Goal: Task Accomplishment & Management: Use online tool/utility

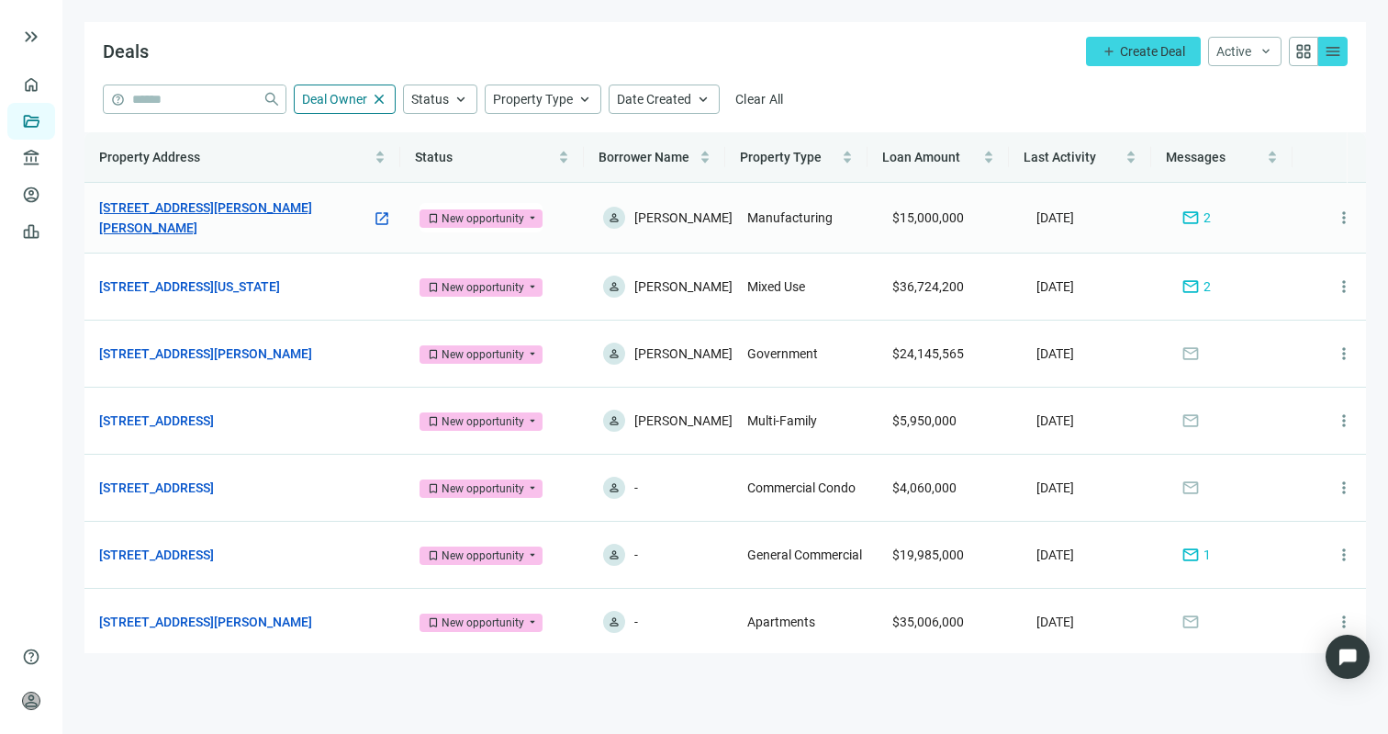
click at [220, 215] on link "[STREET_ADDRESS][PERSON_NAME][PERSON_NAME]" at bounding box center [235, 217] width 273 height 40
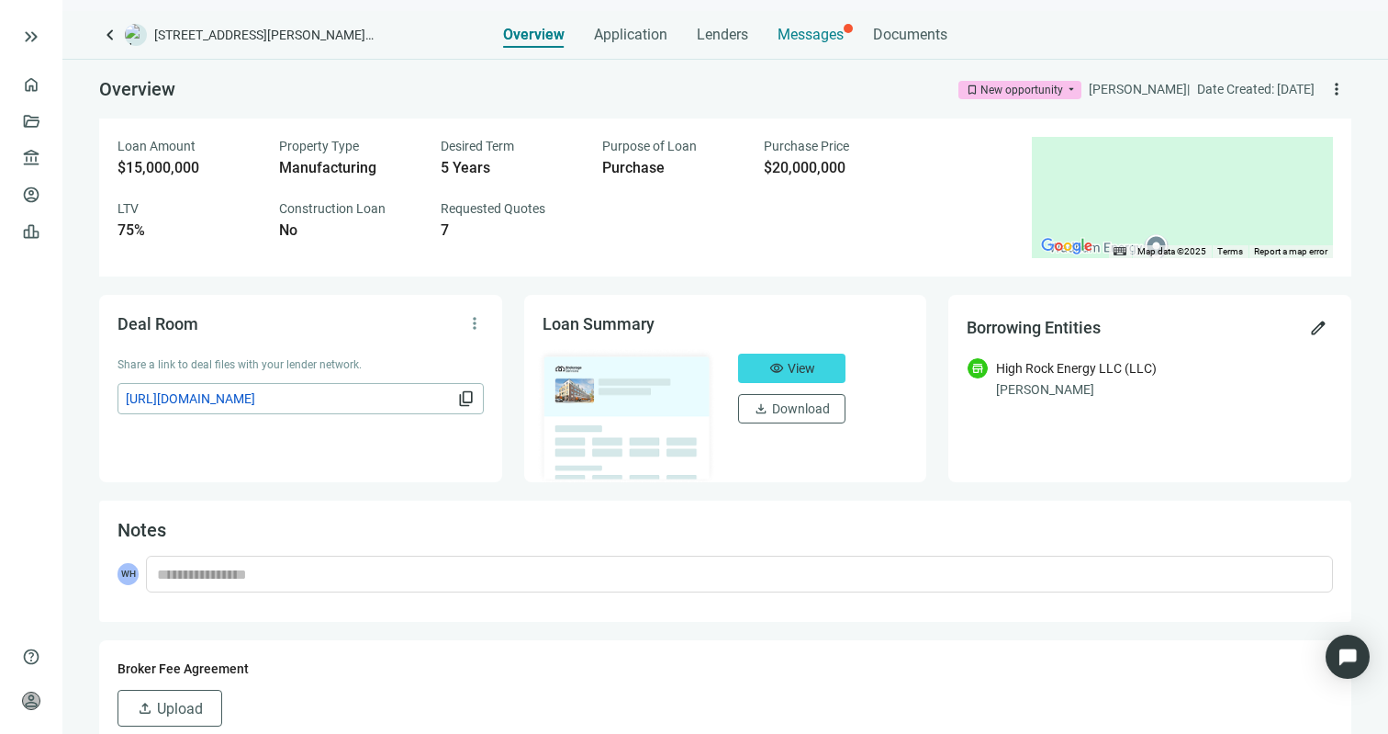
click at [798, 39] on span "Messages" at bounding box center [811, 34] width 66 height 17
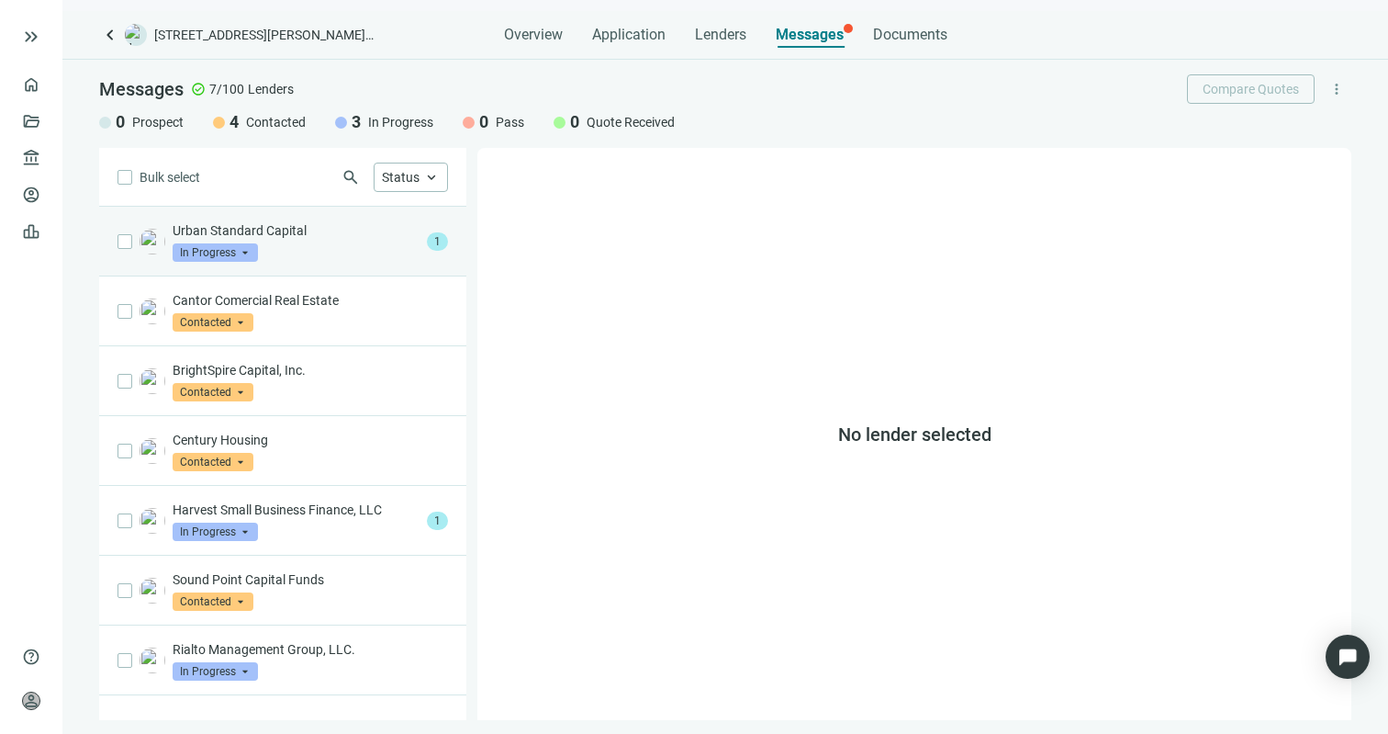
click at [334, 241] on div "Urban Standard Capital In Progress arrow_drop_down" at bounding box center [296, 241] width 247 height 40
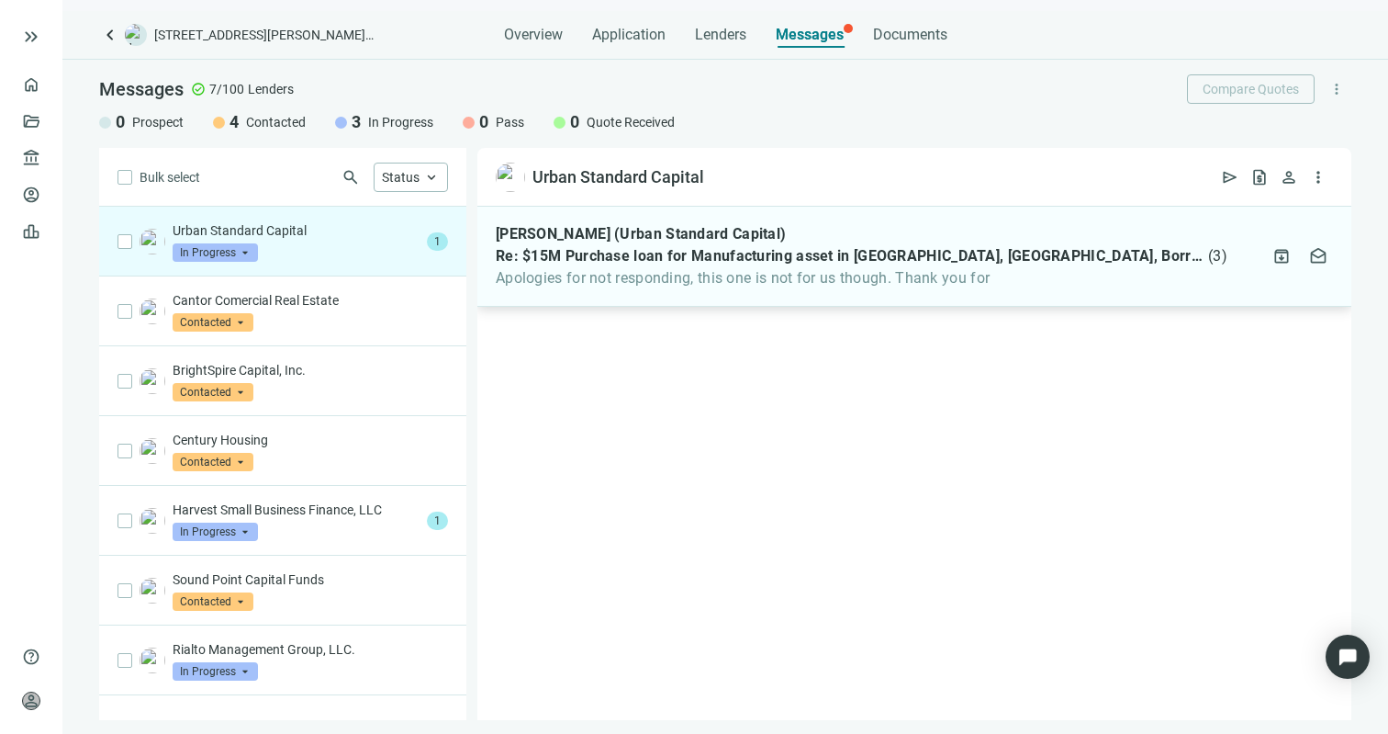
click at [686, 281] on span "Apologies for not responding, this one is not for us though. Thank you for" at bounding box center [862, 278] width 732 height 18
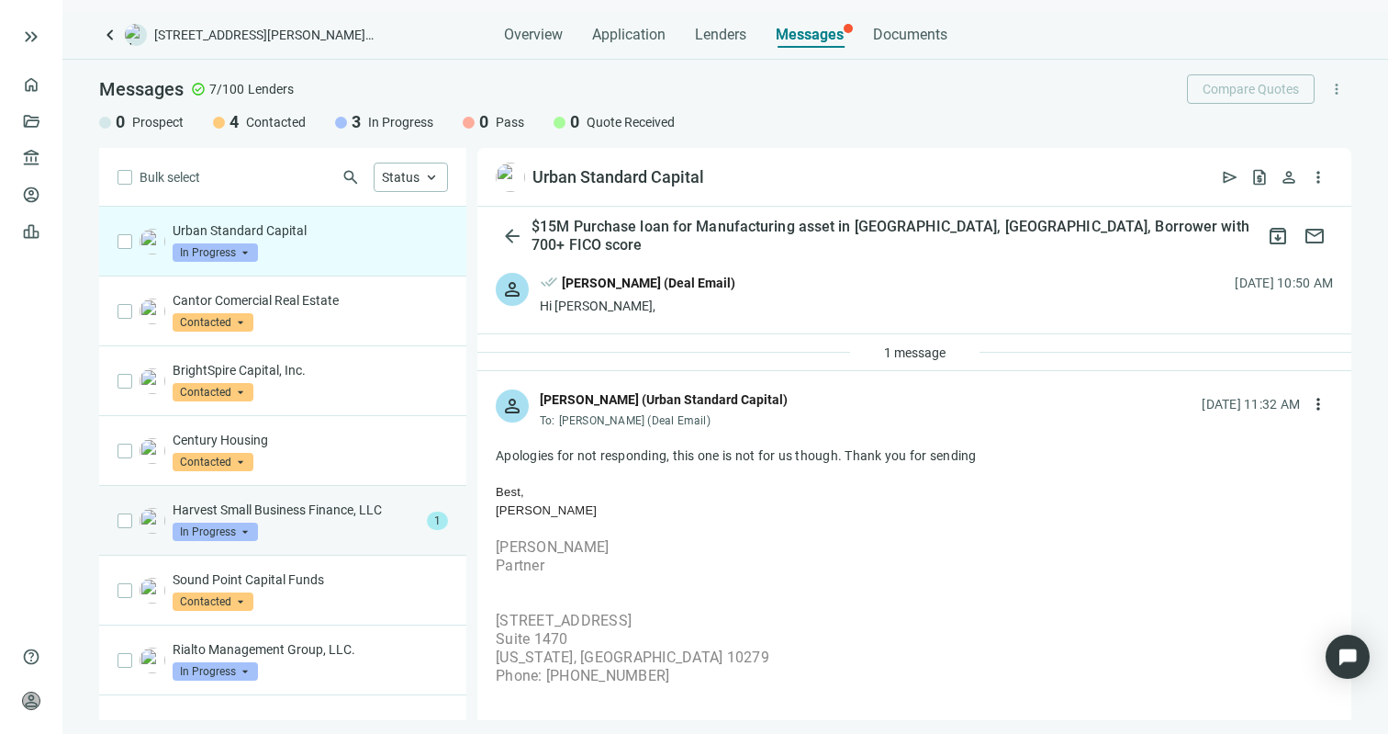
click at [354, 512] on p "Harvest Small Business Finance, LLC" at bounding box center [296, 509] width 247 height 18
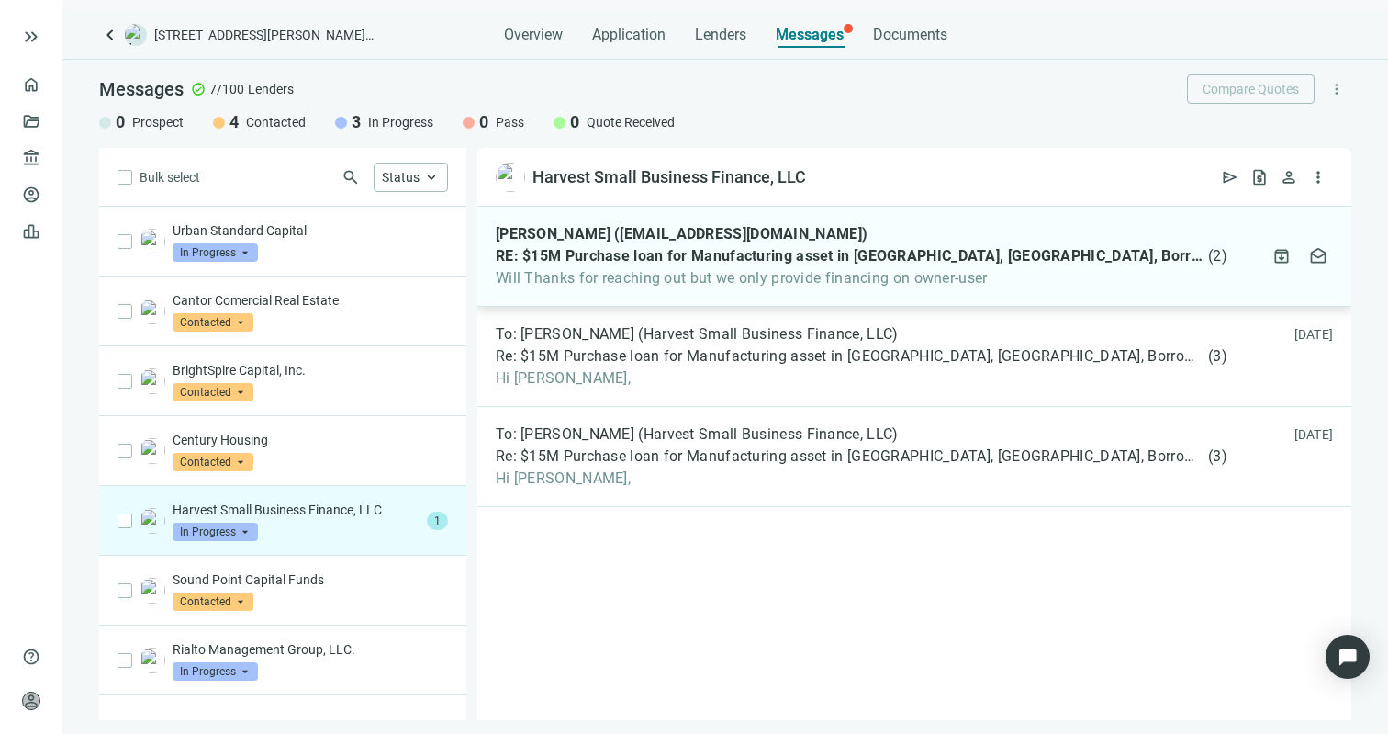
click at [737, 265] on div "[PERSON_NAME] ([EMAIL_ADDRESS][DOMAIN_NAME]) RE: $15M Purchase loan for Manufac…" at bounding box center [862, 256] width 732 height 62
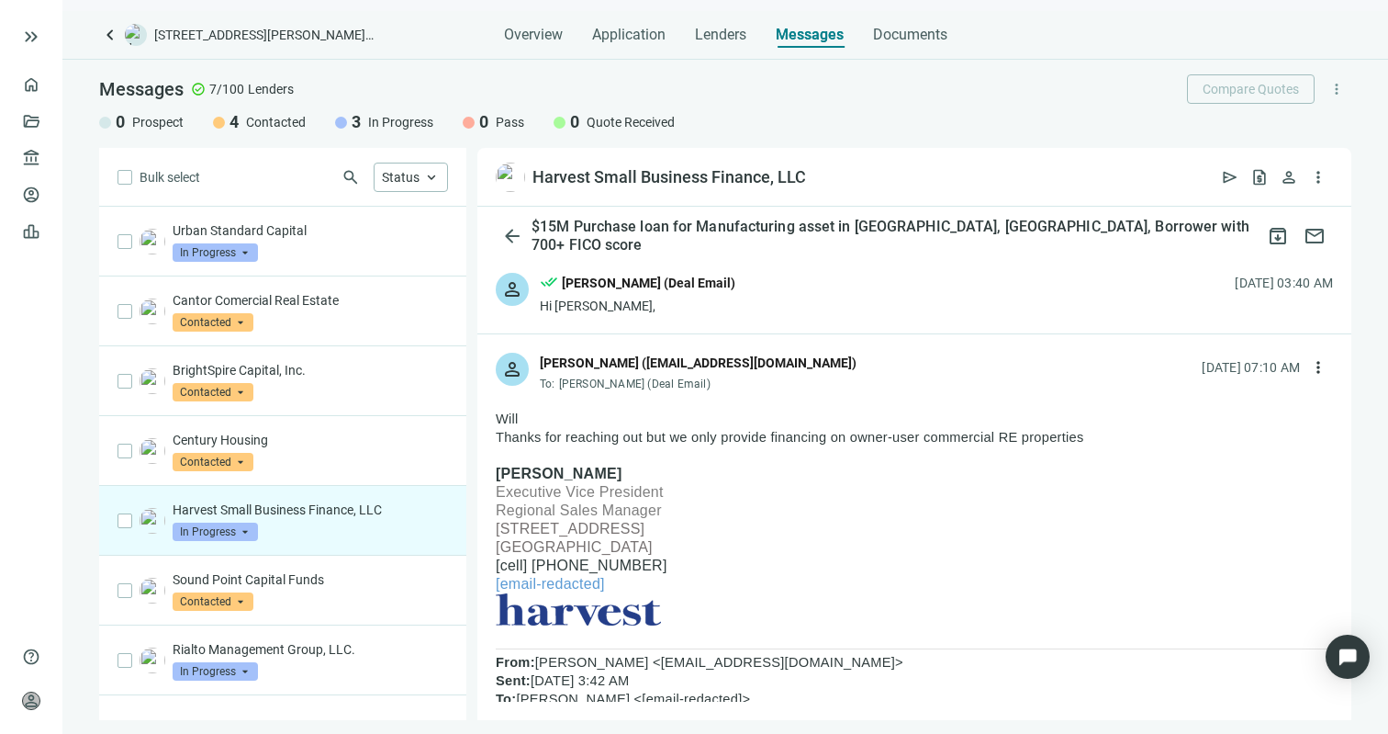
click at [807, 310] on div "person done_all [PERSON_NAME] (Deal Email) Hi [PERSON_NAME], [DATE] 03:40 AM" at bounding box center [914, 293] width 874 height 79
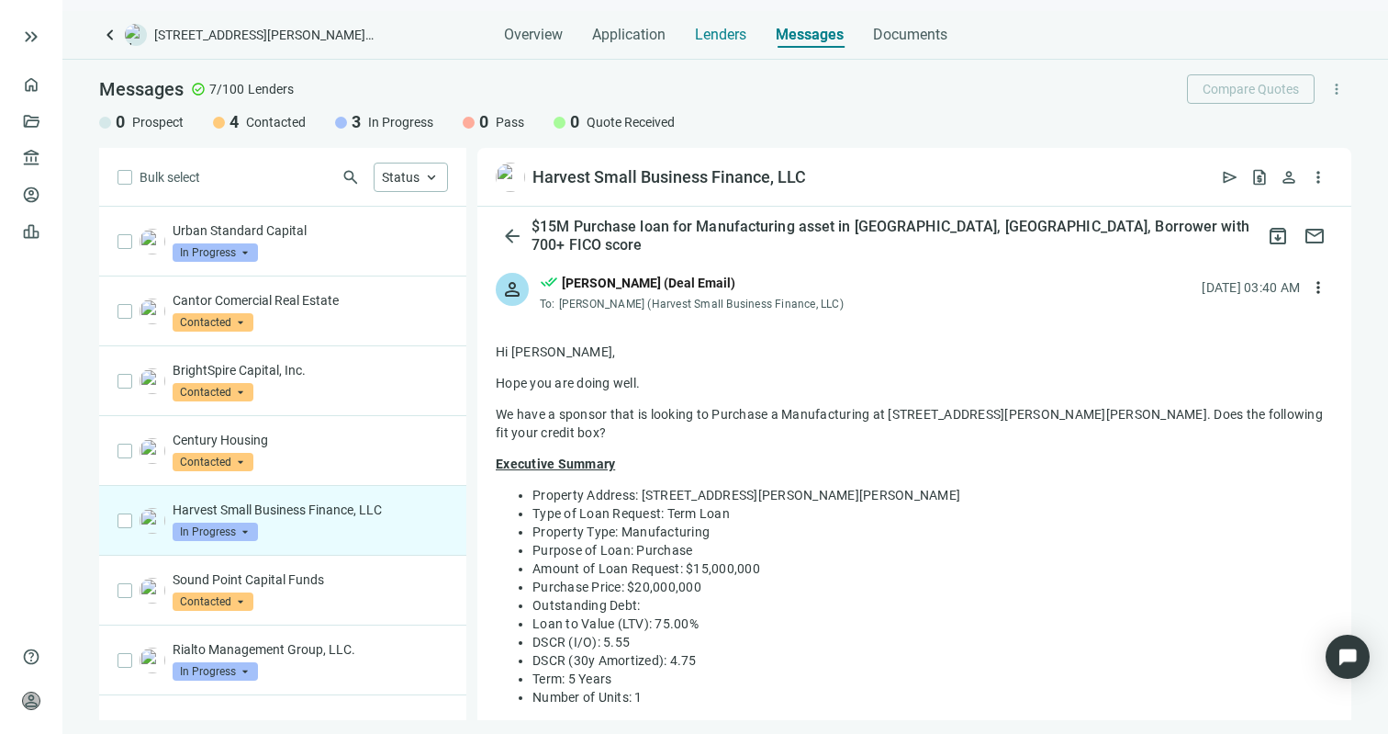
click at [718, 35] on span "Lenders" at bounding box center [720, 35] width 51 height 18
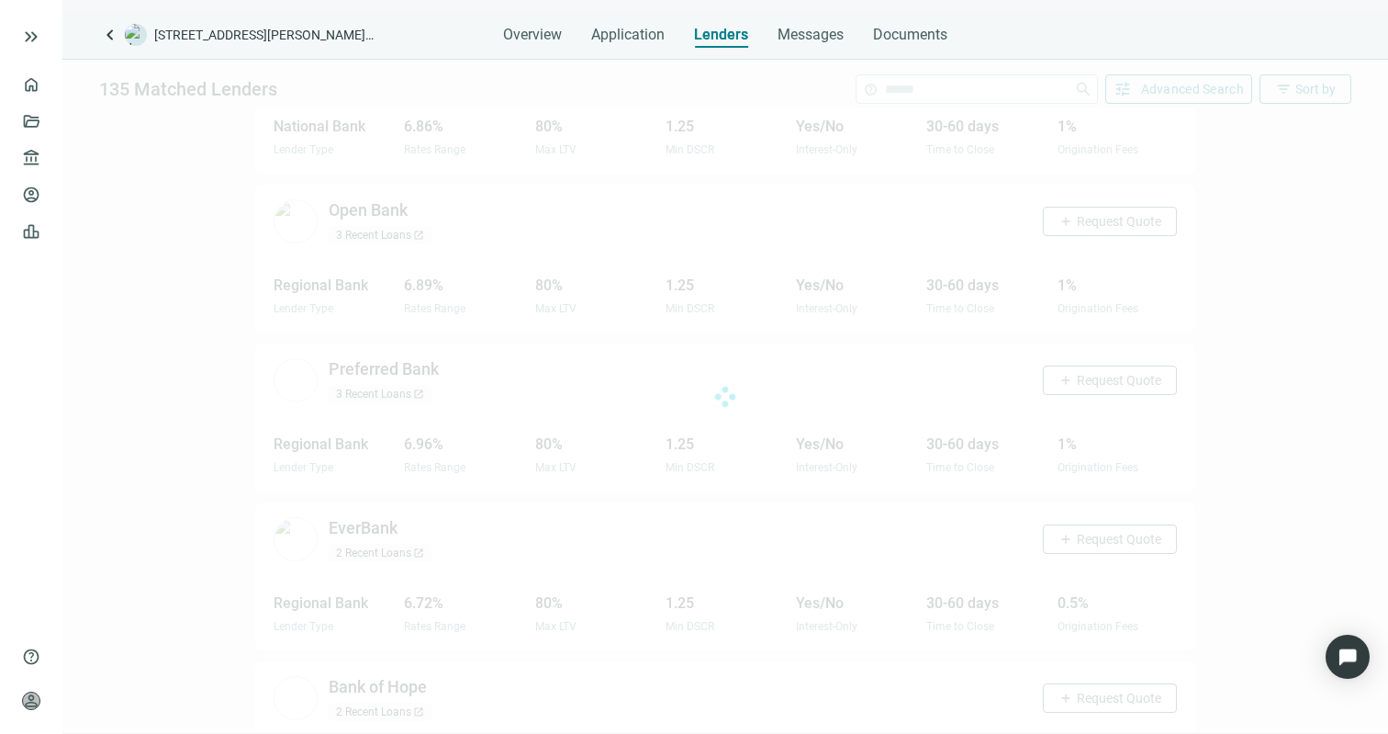
scroll to position [4240, 0]
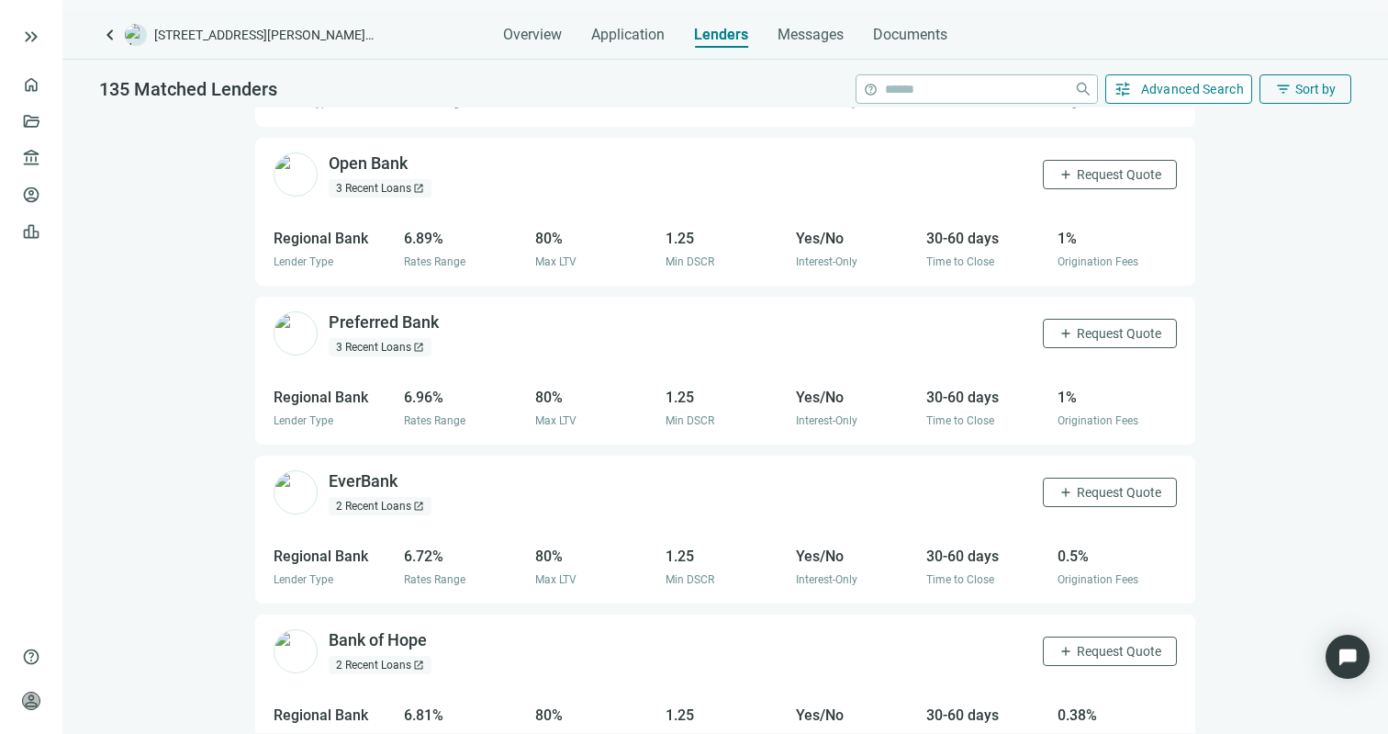
click at [1198, 84] on span "Advanced Search" at bounding box center [1193, 89] width 104 height 15
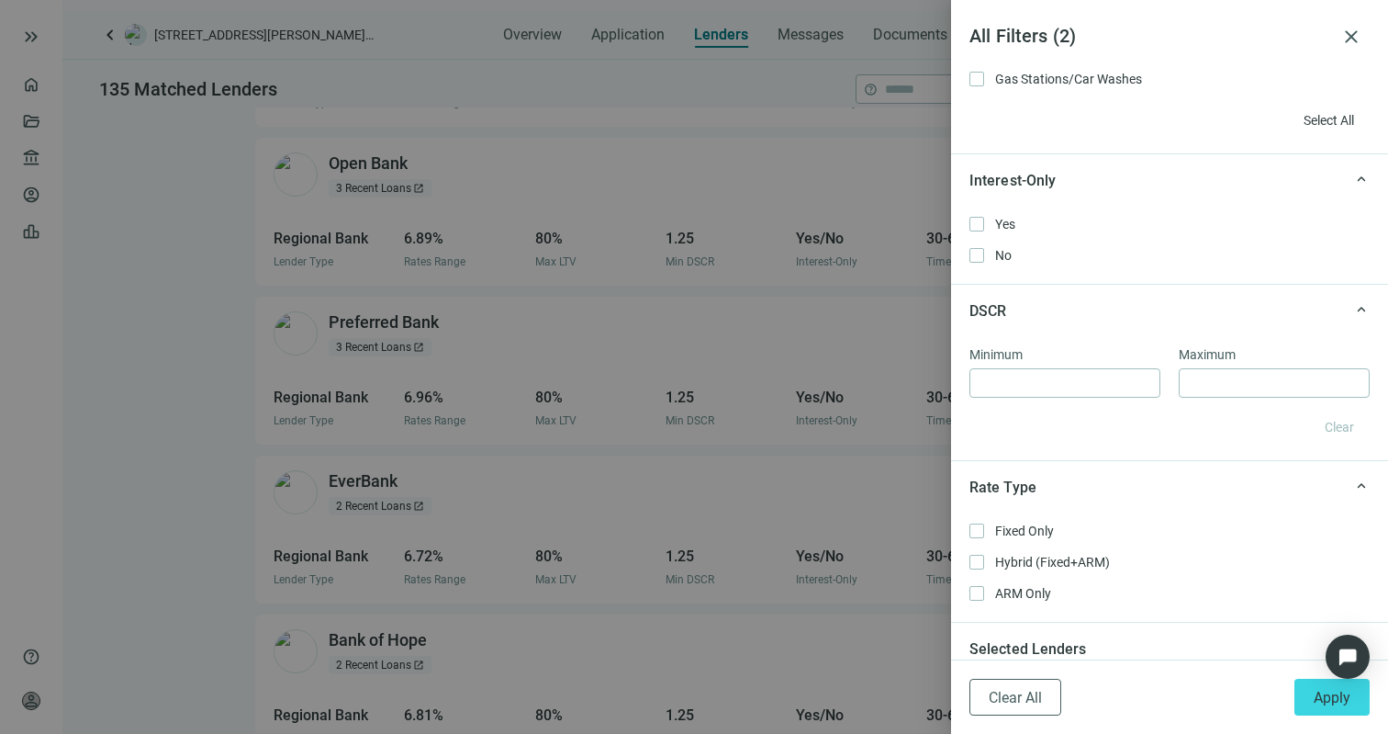
scroll to position [0, 0]
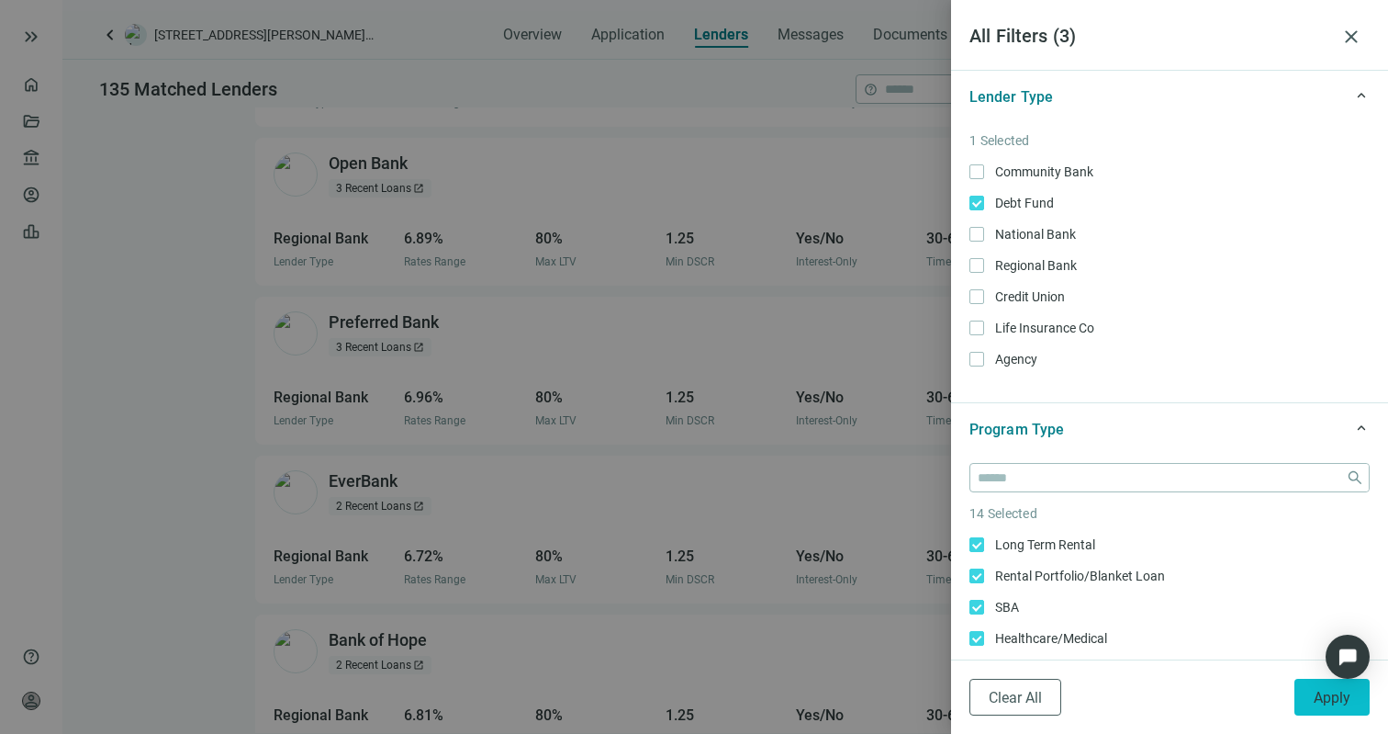
click at [1311, 700] on button "Apply" at bounding box center [1332, 697] width 75 height 37
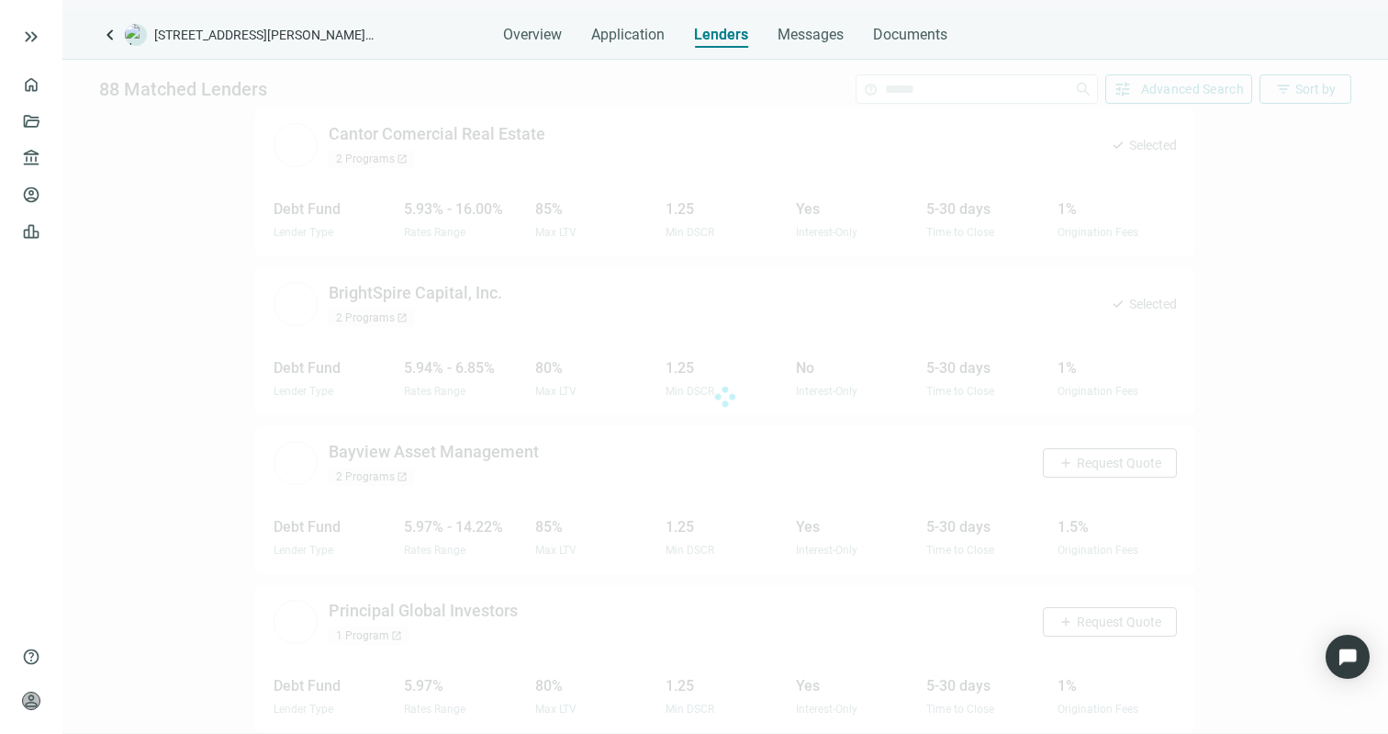
scroll to position [1062, 0]
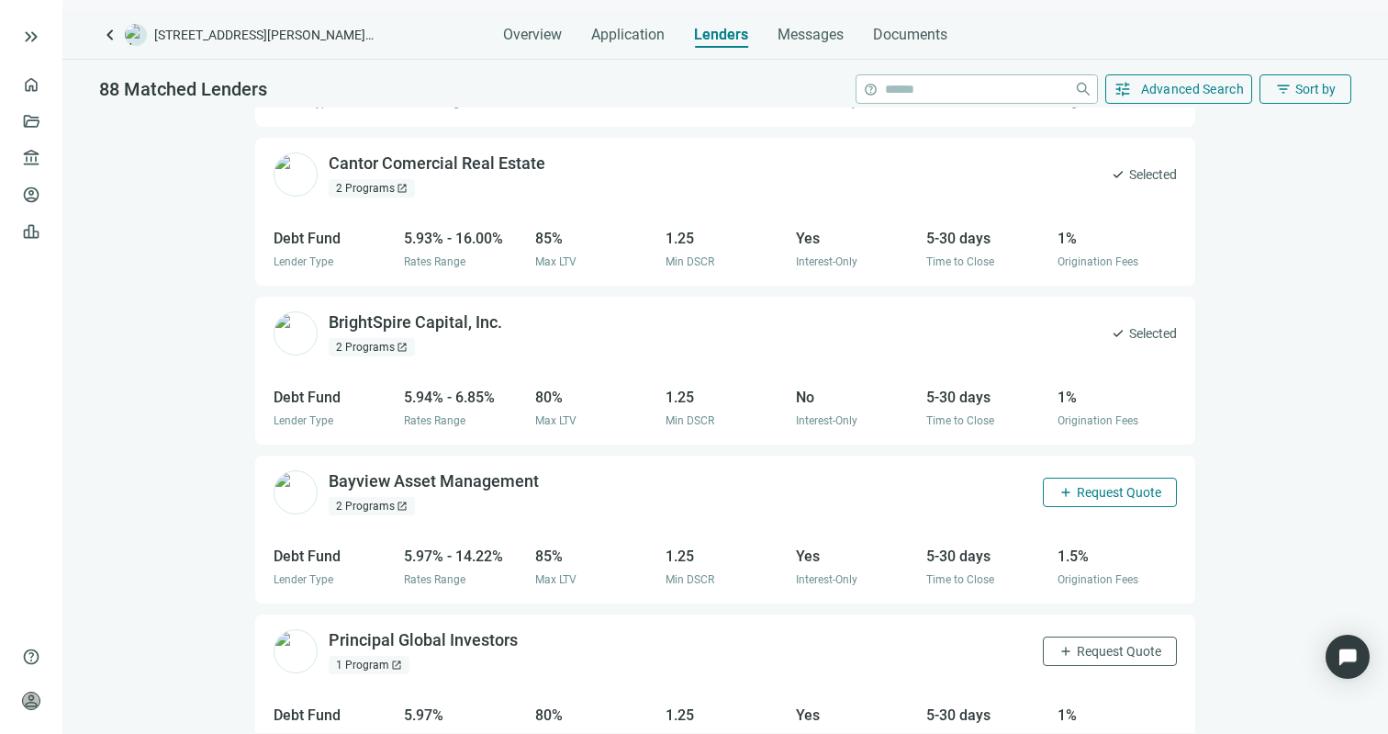
click at [1097, 485] on span "Request Quote" at bounding box center [1119, 492] width 84 height 15
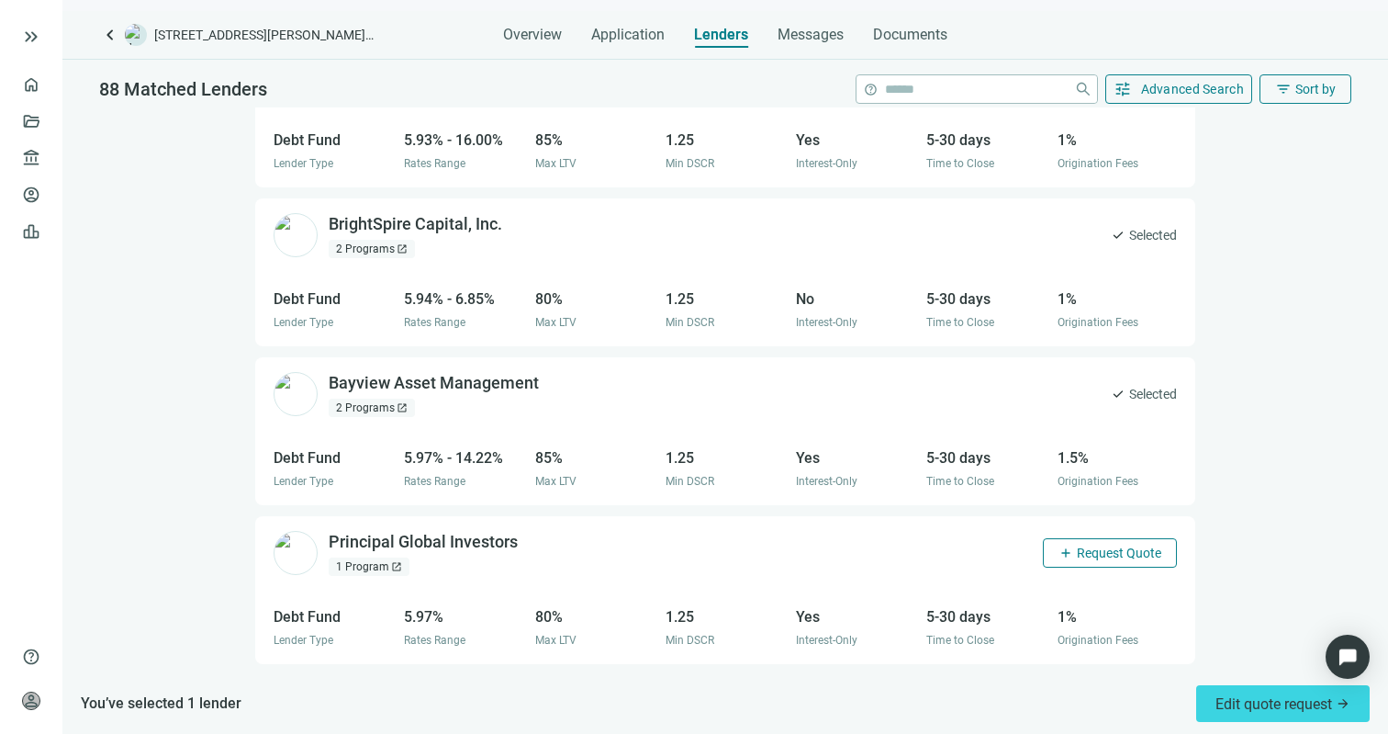
click at [1090, 545] on span "Request Quote" at bounding box center [1119, 552] width 84 height 15
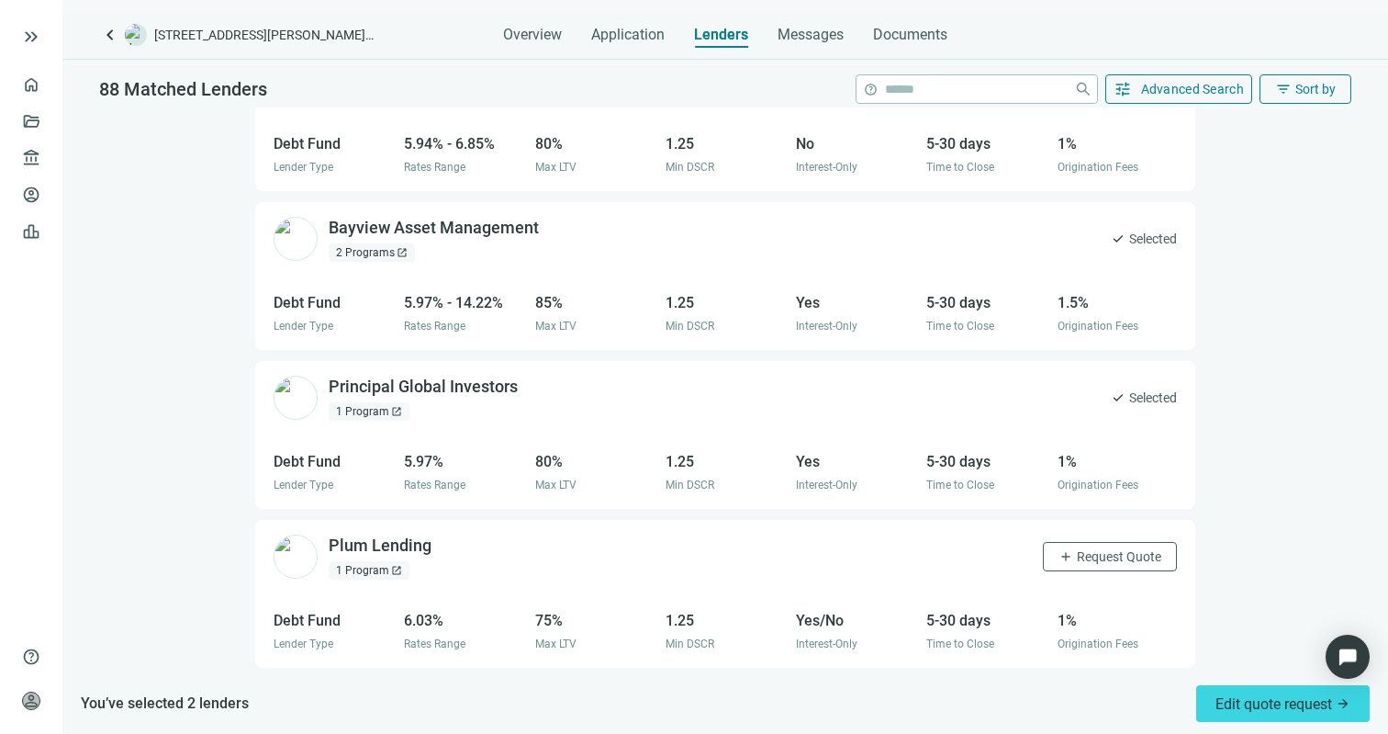
scroll to position [1419, 0]
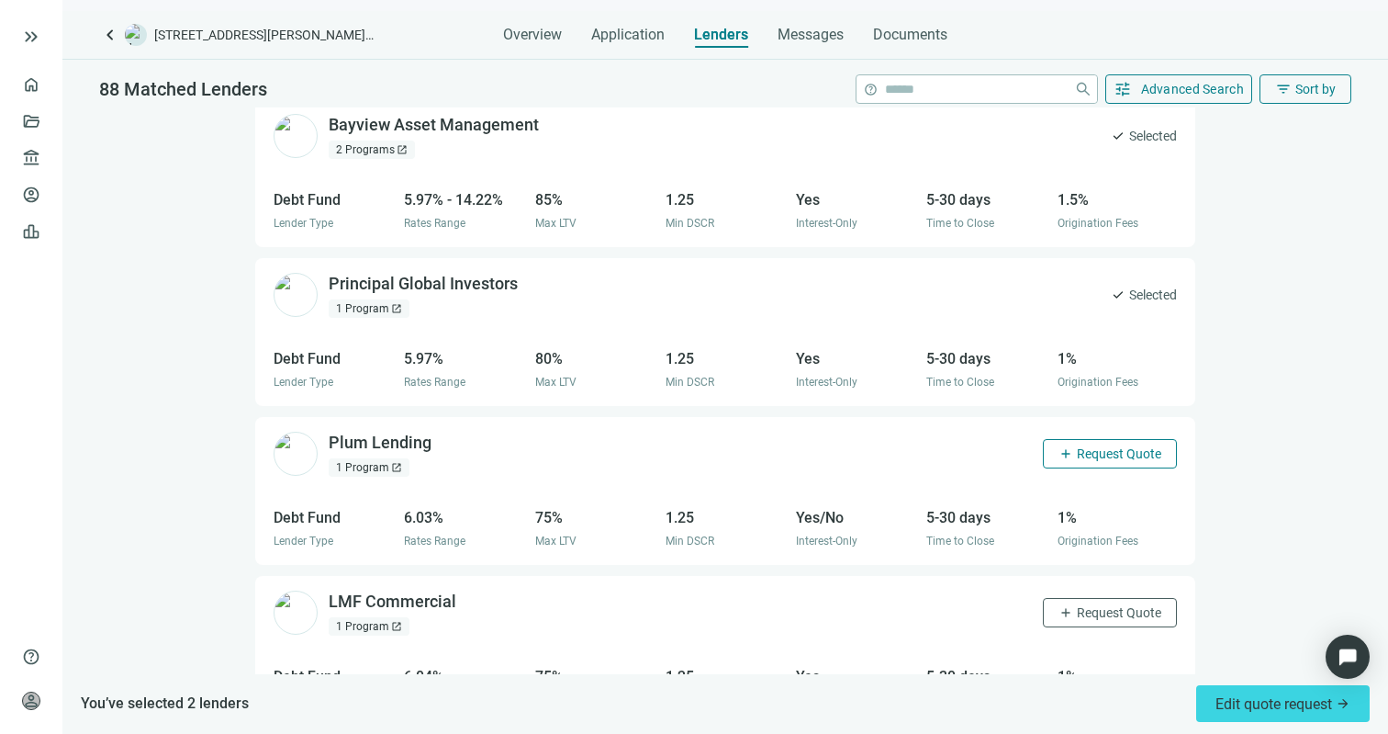
click at [1087, 446] on span "Request Quote" at bounding box center [1119, 453] width 84 height 15
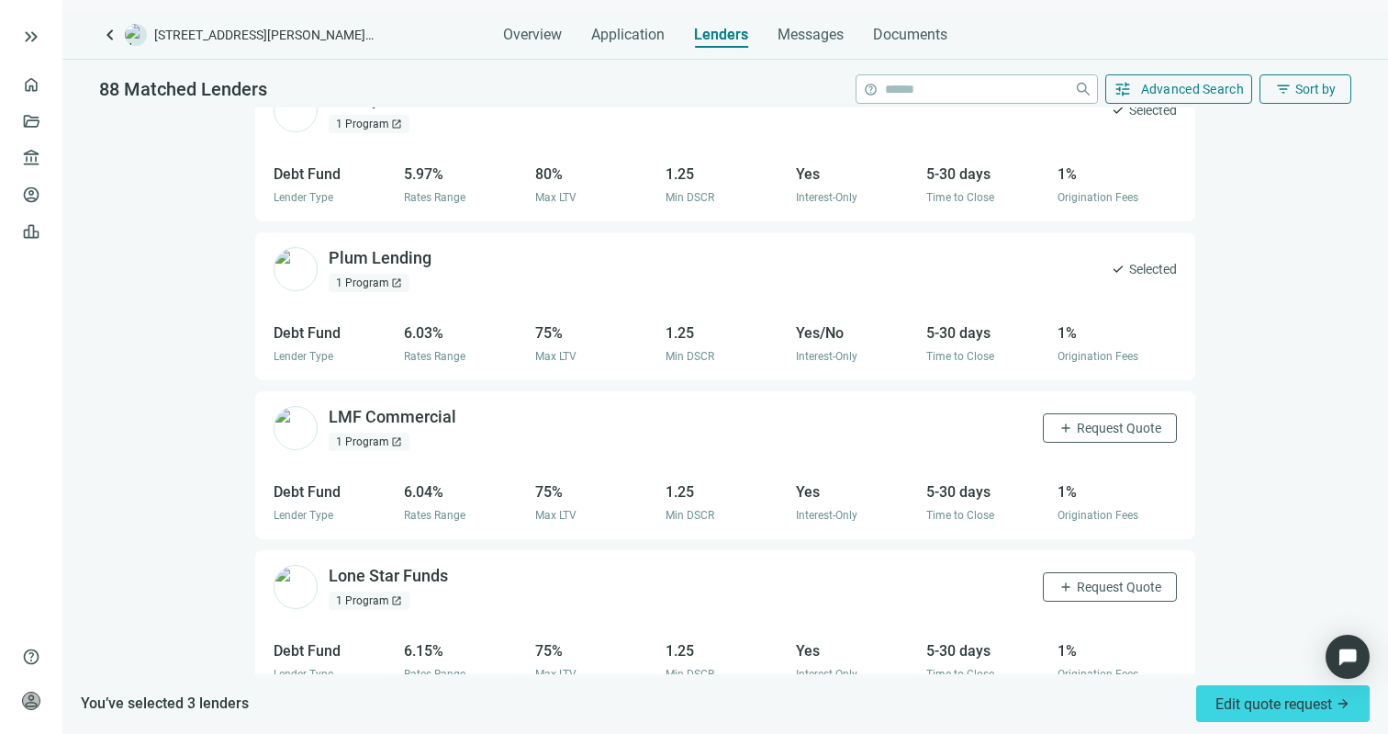
scroll to position [1648, 0]
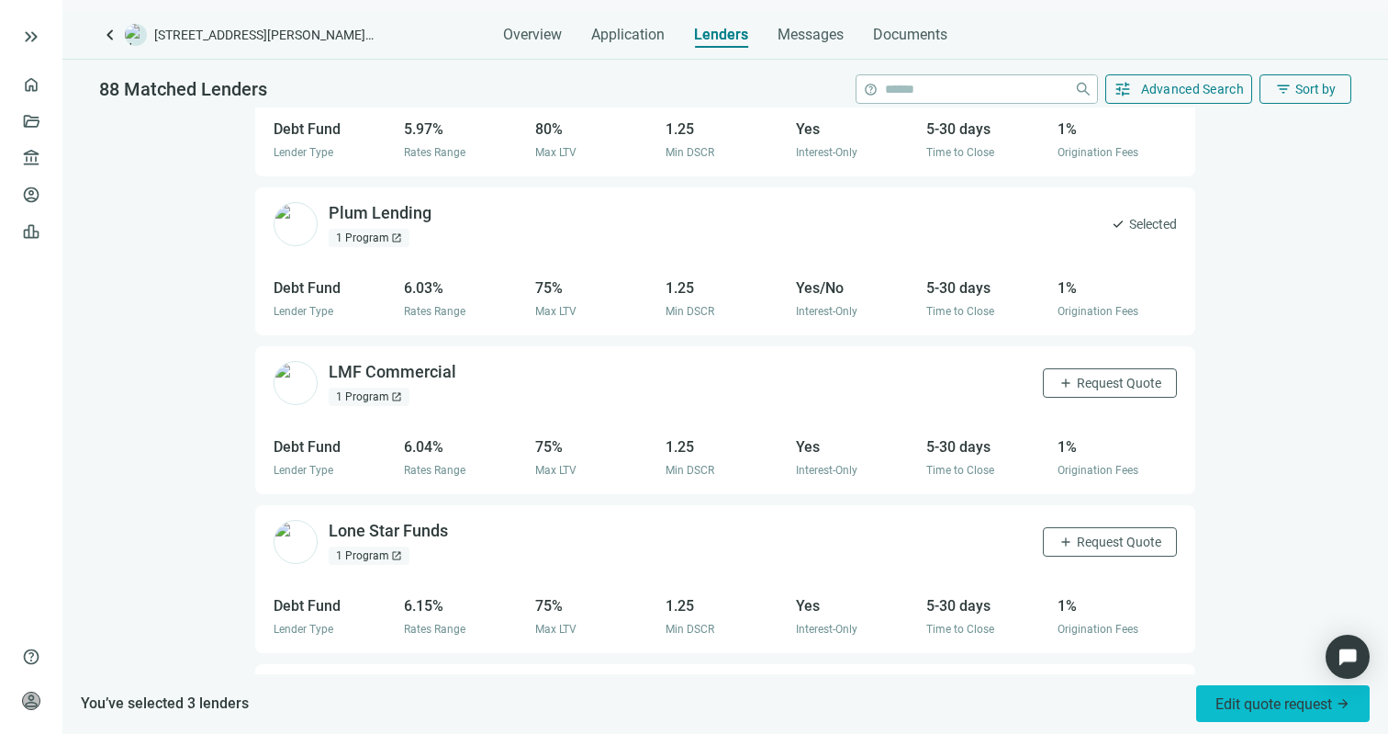
click at [1269, 696] on span "Edit quote request arrow_forward" at bounding box center [1283, 703] width 135 height 17
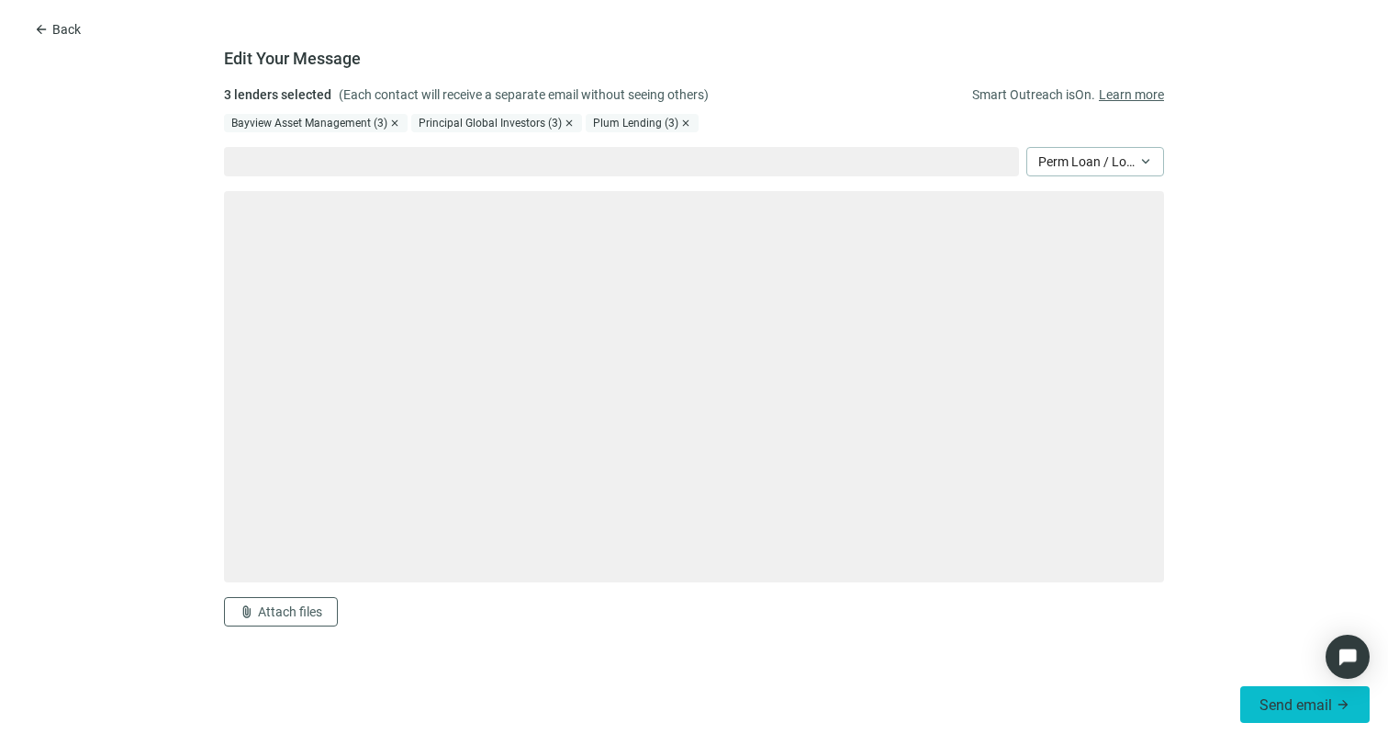
type textarea "**********"
click at [1277, 702] on span "Send email" at bounding box center [1296, 704] width 73 height 17
